Goal: Task Accomplishment & Management: Manage account settings

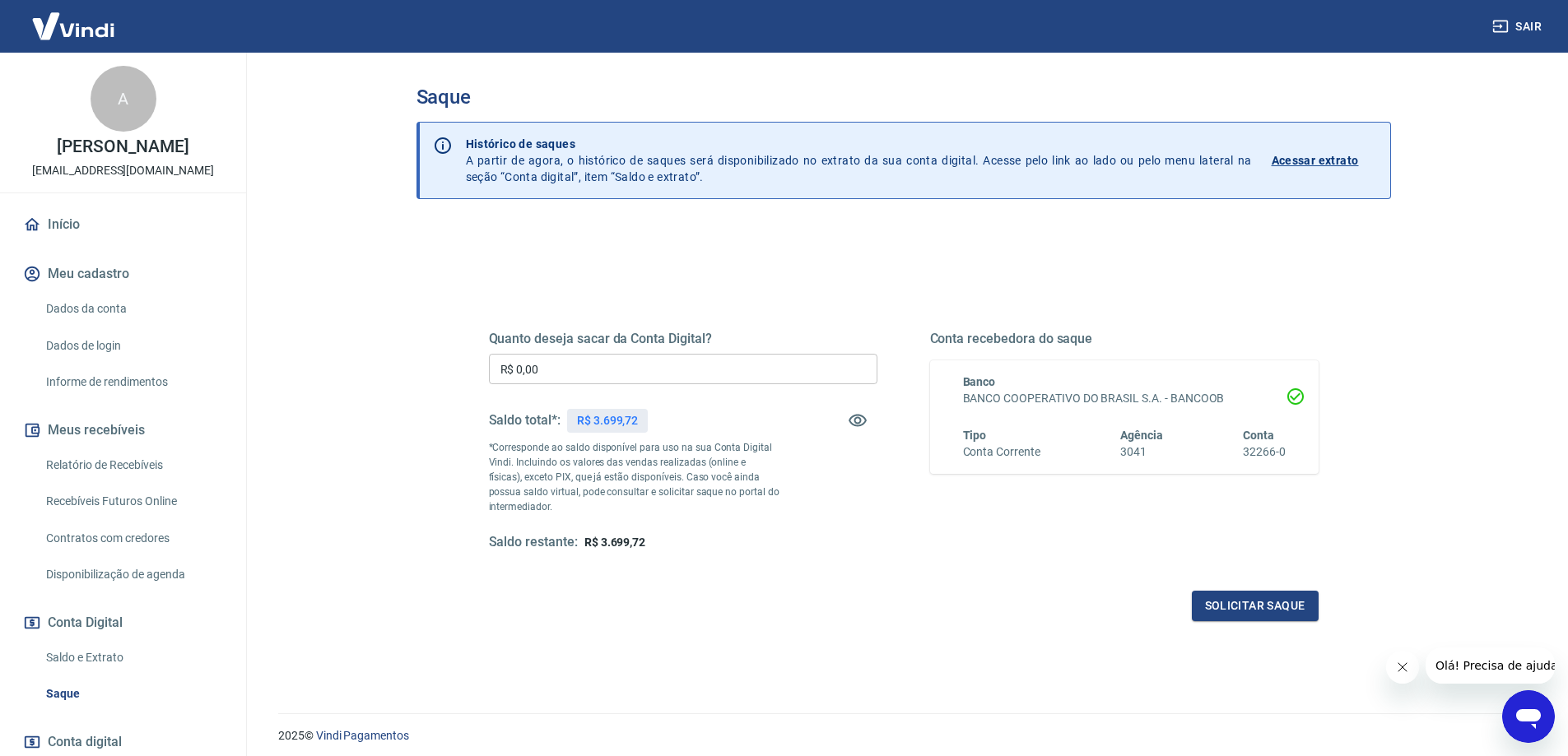
click at [798, 351] on div "Quanto deseja sacar da Conta Digital? R$ 0,00 ​ Saldo total*: R$ 3.699,72 *Corr…" at bounding box center [683, 440] width 388 height 220
click at [801, 372] on input "R$ 0,00" at bounding box center [683, 369] width 388 height 30
type input "R$ 3.699,72"
click at [1291, 602] on button "Solicitar saque" at bounding box center [1255, 606] width 127 height 30
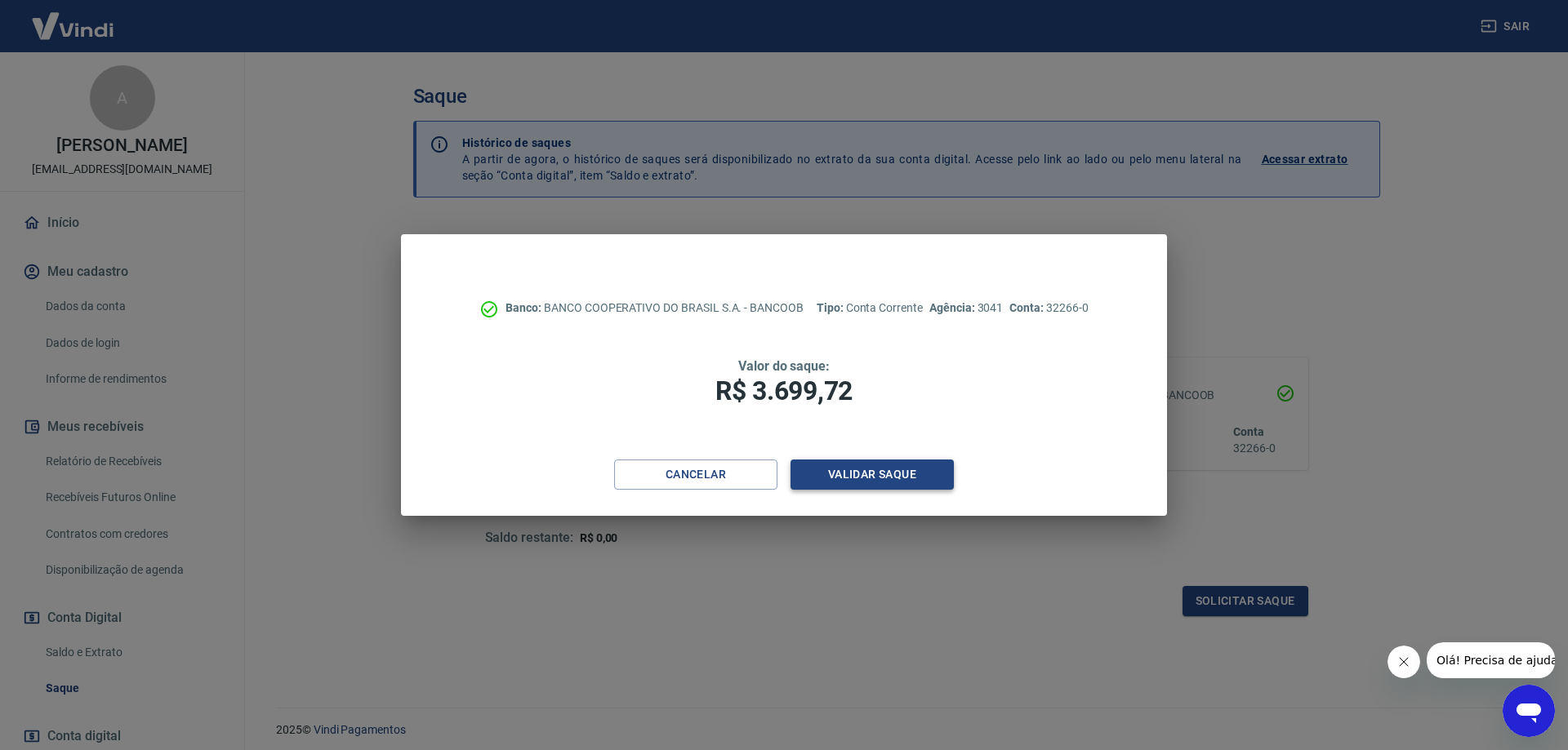
click at [895, 476] on button "Validar saque" at bounding box center [871, 474] width 163 height 30
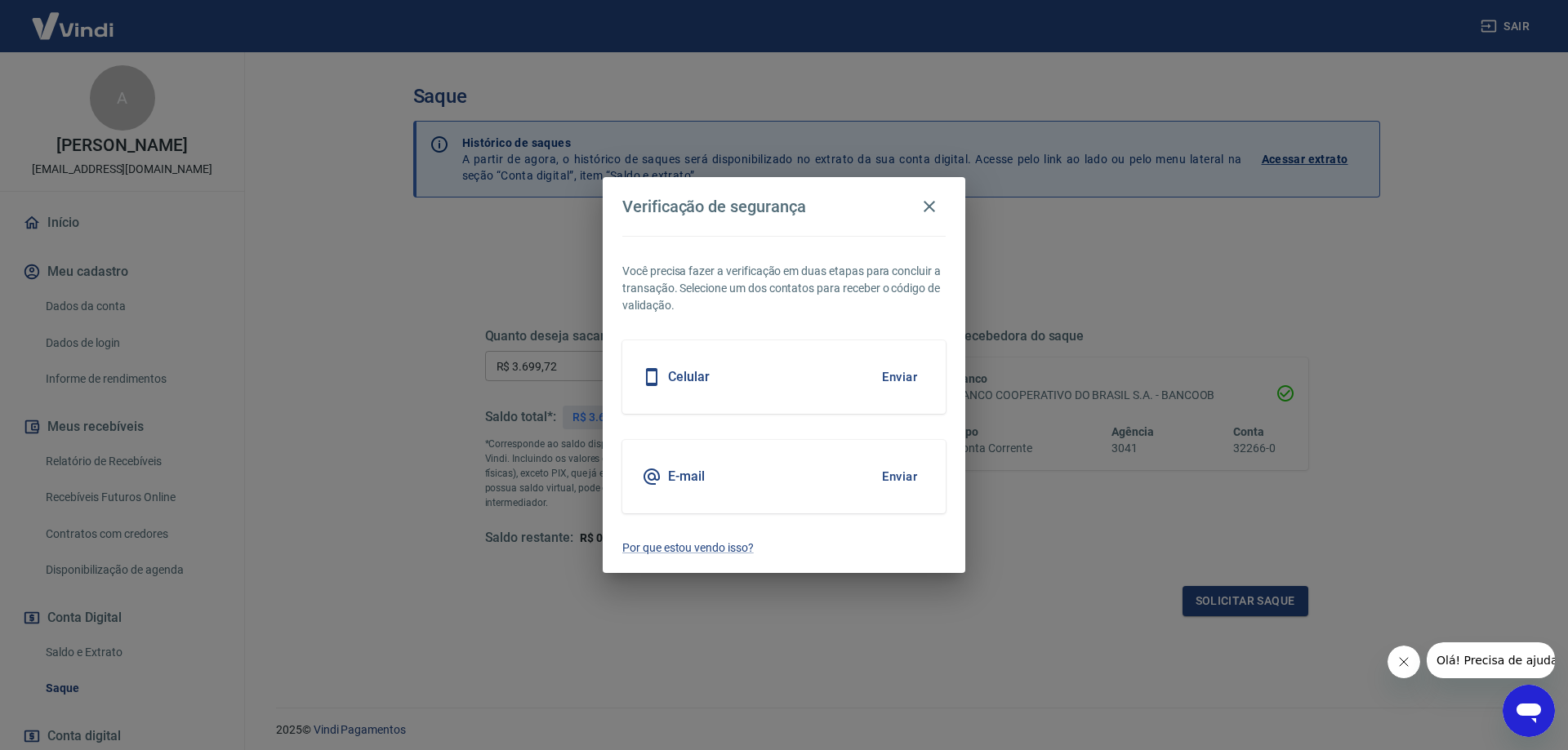
click at [1407, 659] on icon "Fechar mensagem da empresa" at bounding box center [1403, 662] width 8 height 8
click at [901, 371] on button "Enviar" at bounding box center [900, 377] width 53 height 35
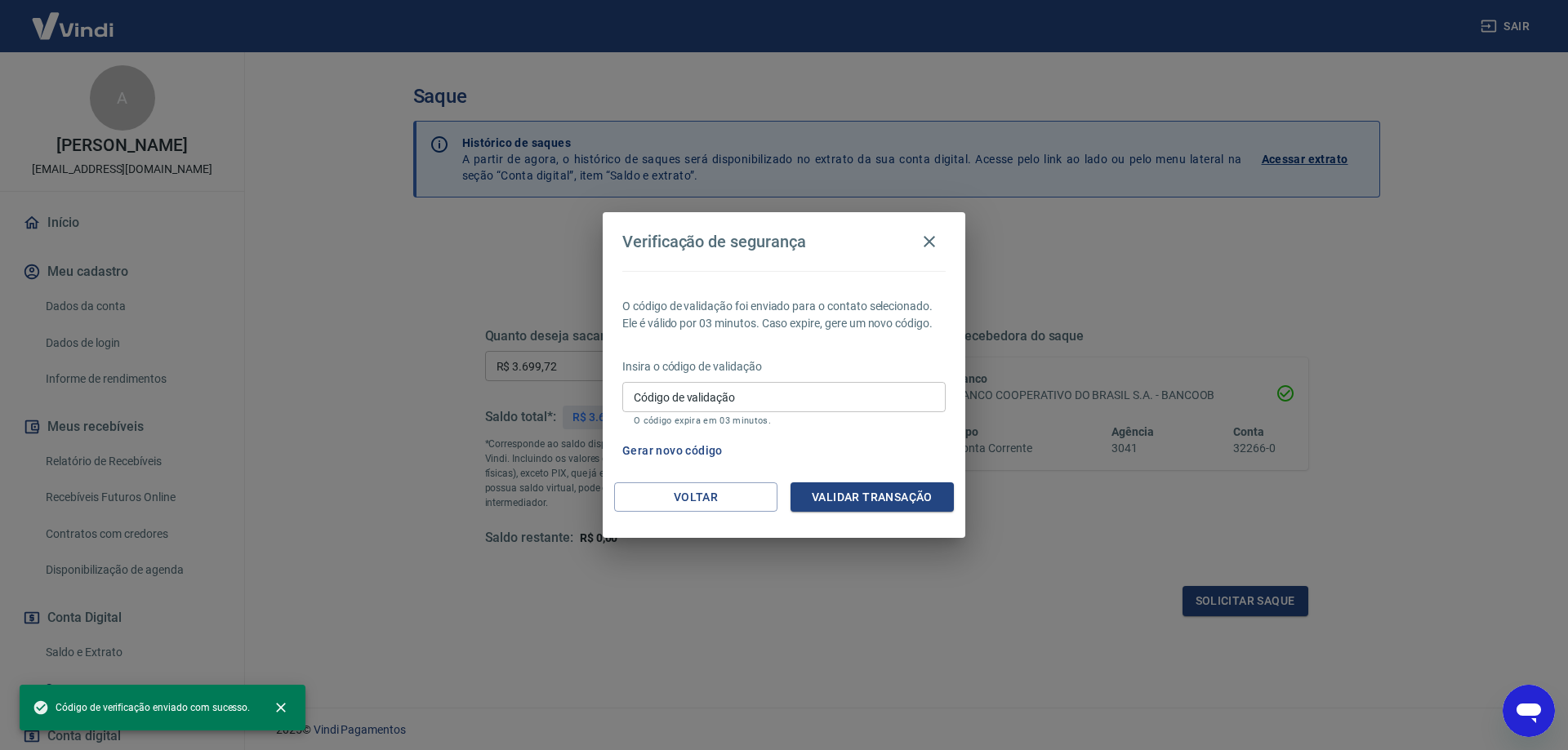
click at [863, 388] on input "Código de validação" at bounding box center [783, 397] width 323 height 30
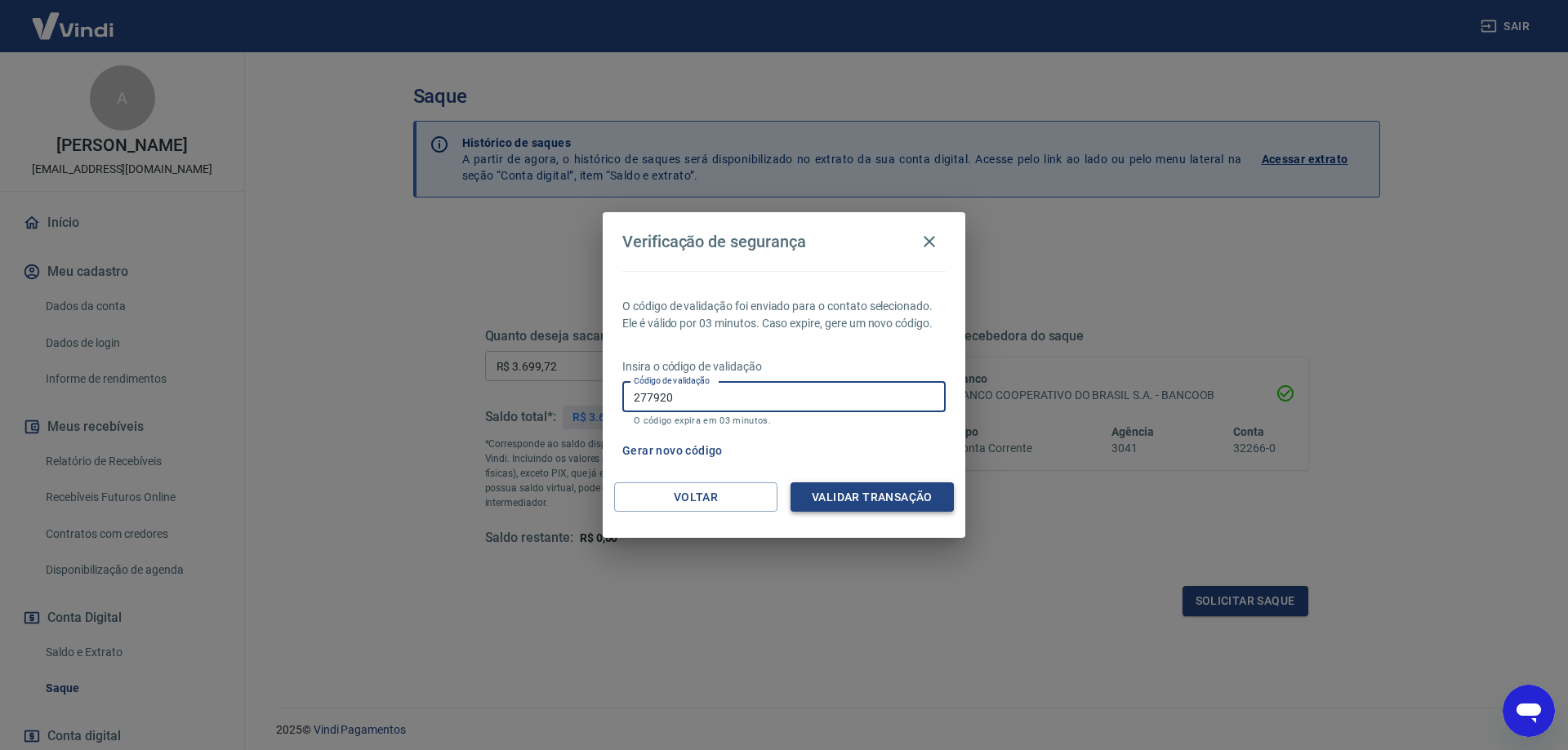
type input "277920"
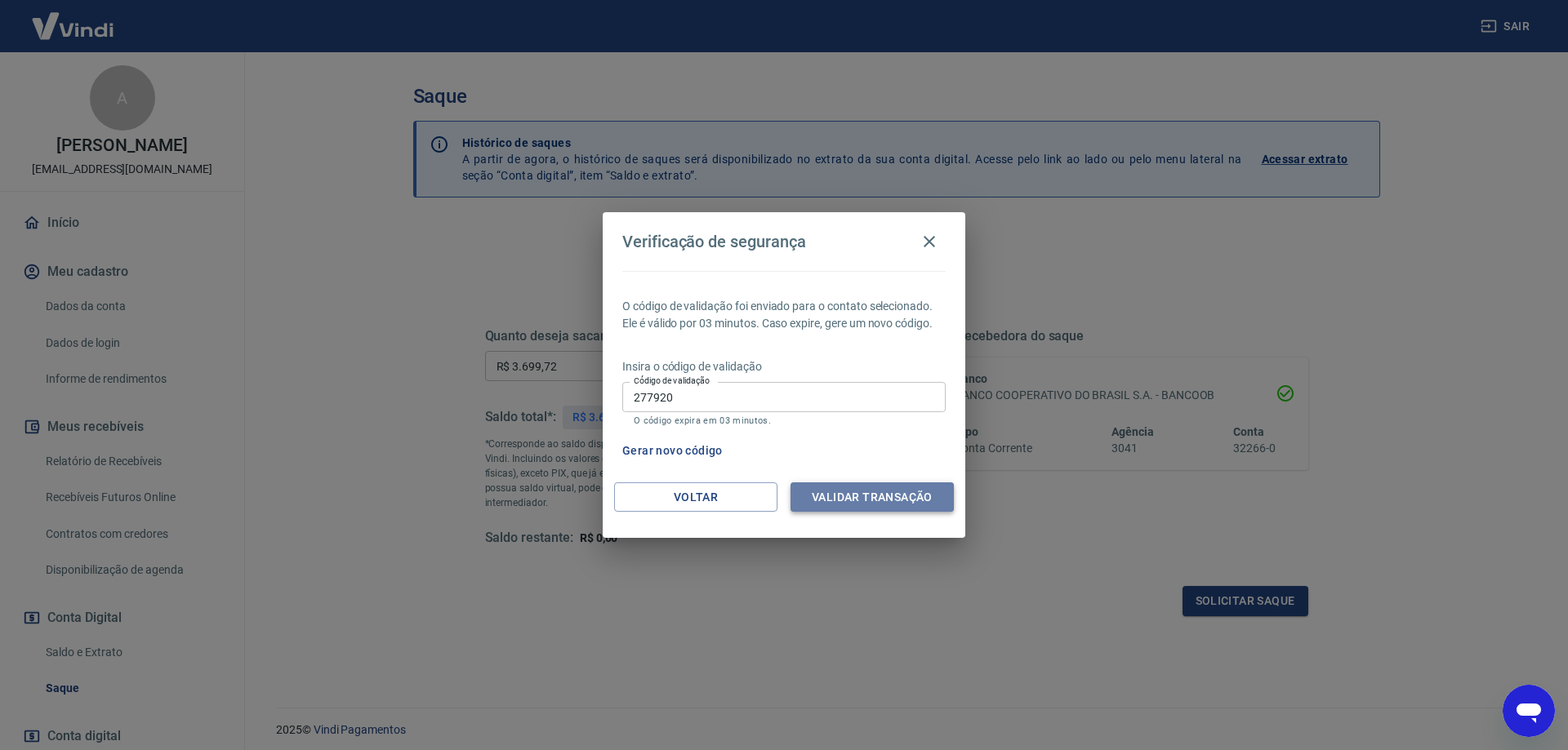
click at [871, 496] on button "Validar transação" at bounding box center [871, 497] width 163 height 30
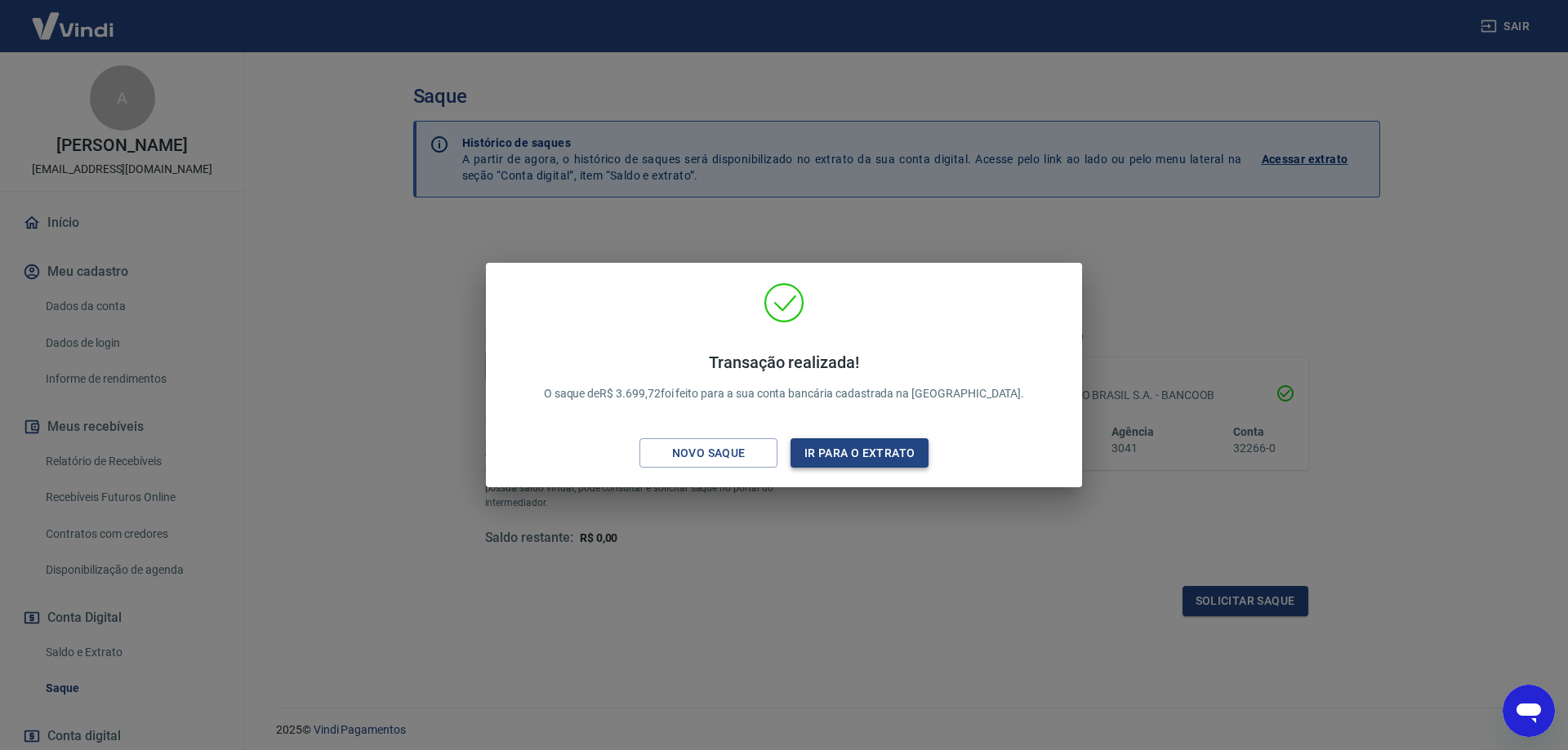
click at [853, 451] on button "Ir para o extrato" at bounding box center [860, 453] width 138 height 30
